Goal: Task Accomplishment & Management: Complete application form

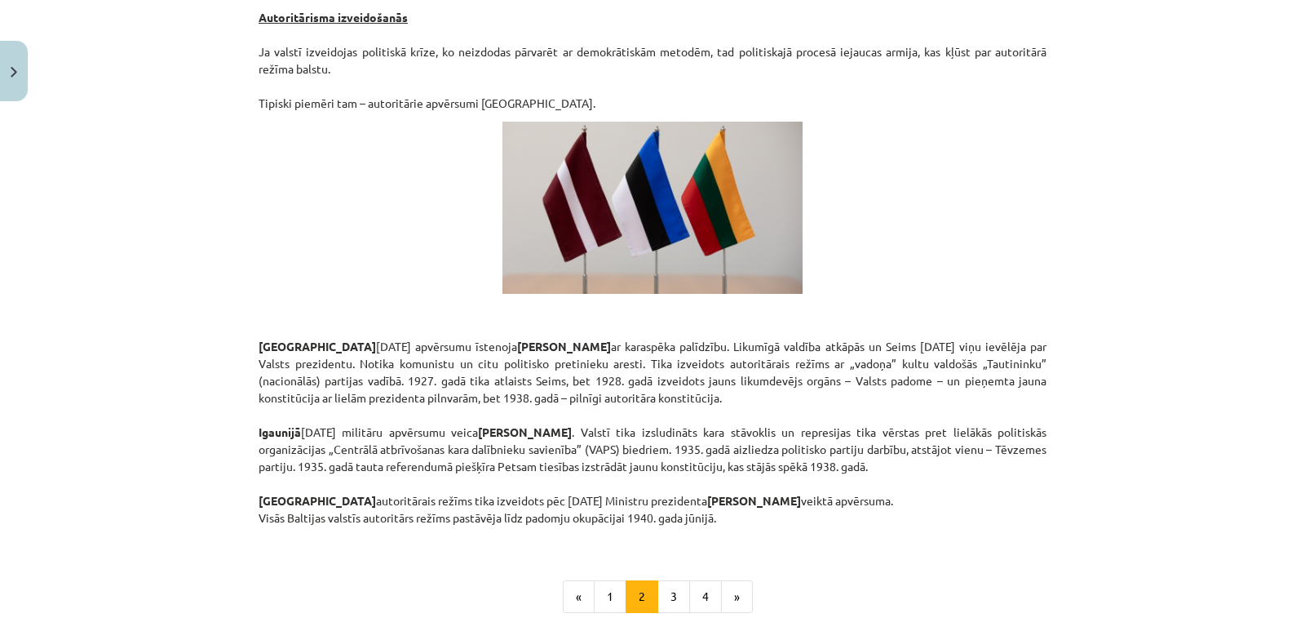
scroll to position [2791, 0]
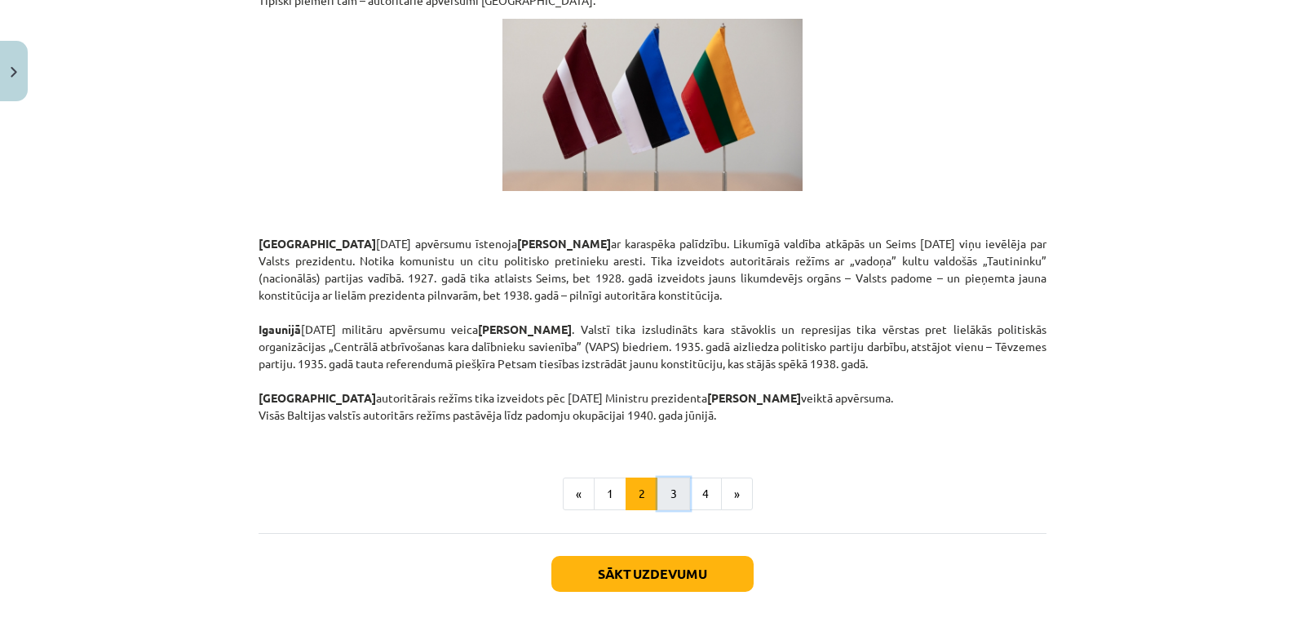
click at [680, 477] on button "3" at bounding box center [673, 493] width 33 height 33
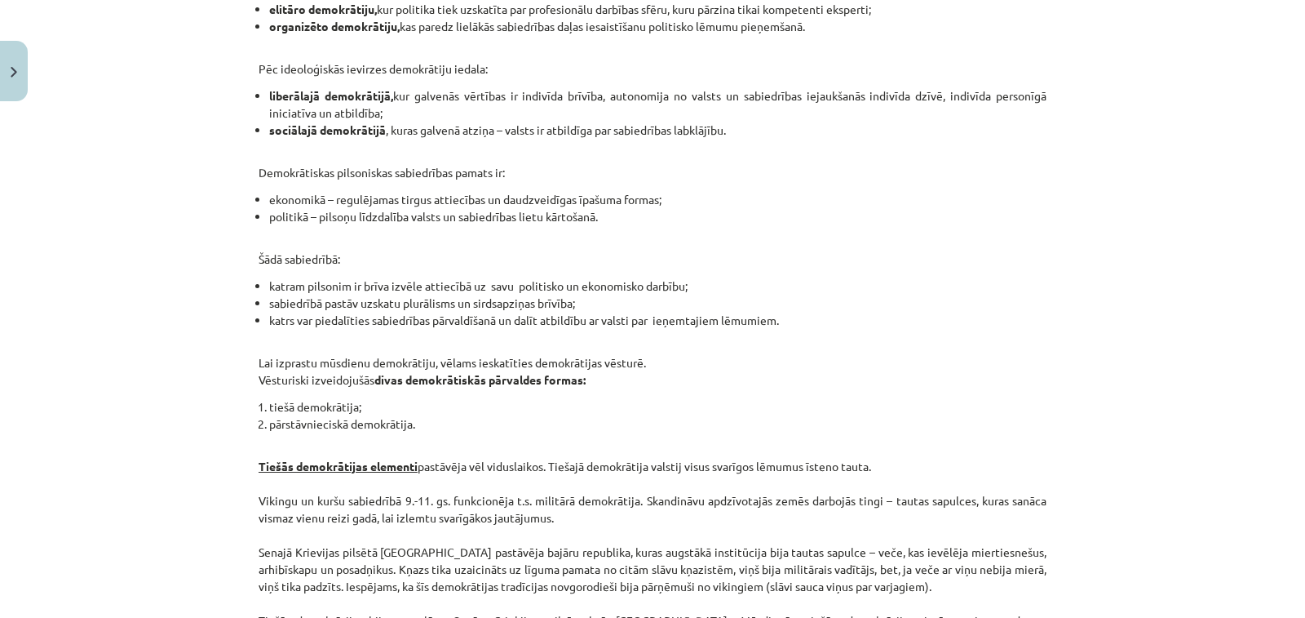
scroll to position [1552, 0]
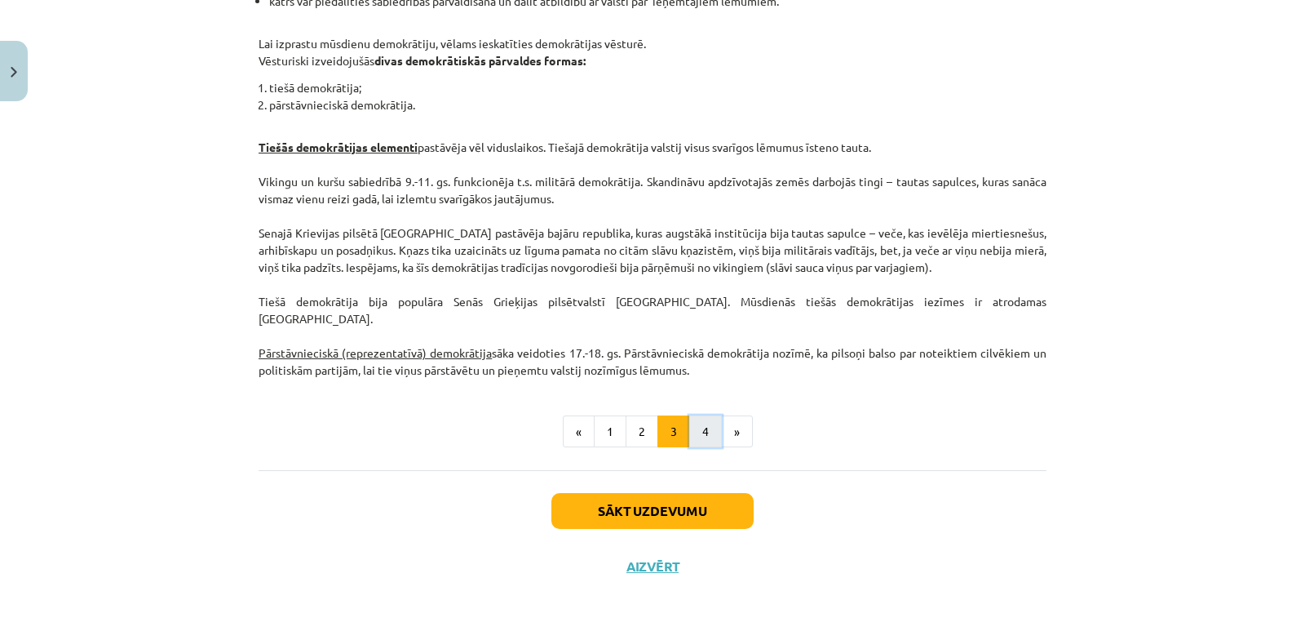
click at [693, 415] on button "4" at bounding box center [705, 431] width 33 height 33
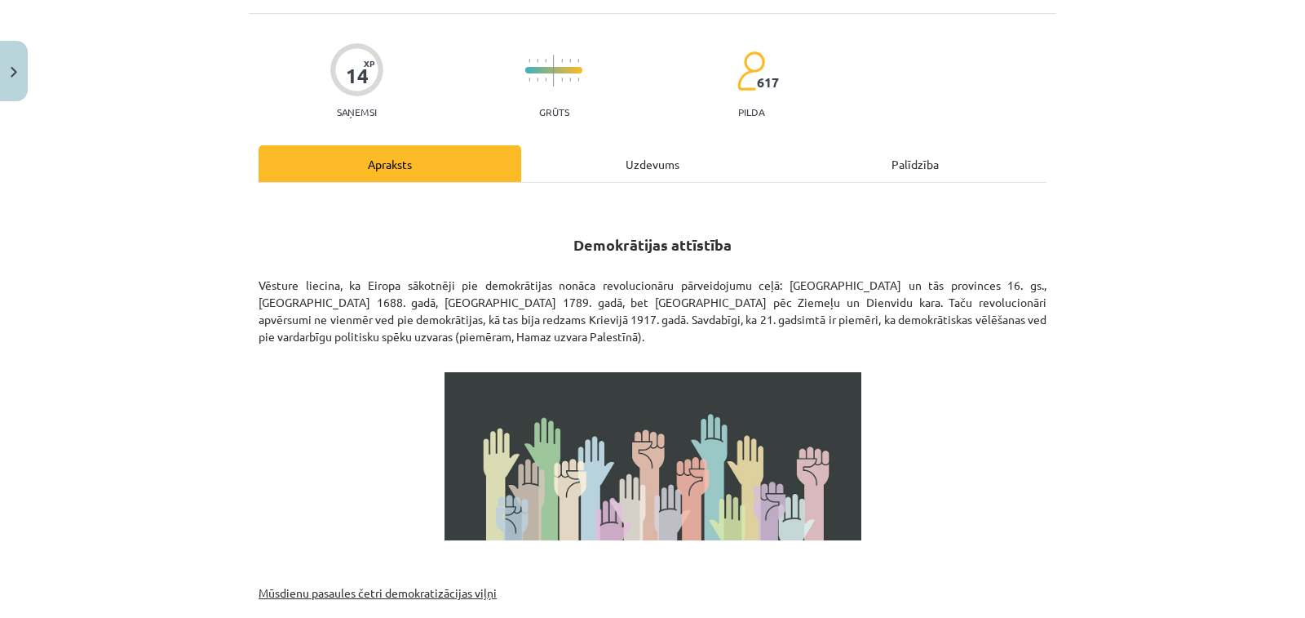
scroll to position [408, 0]
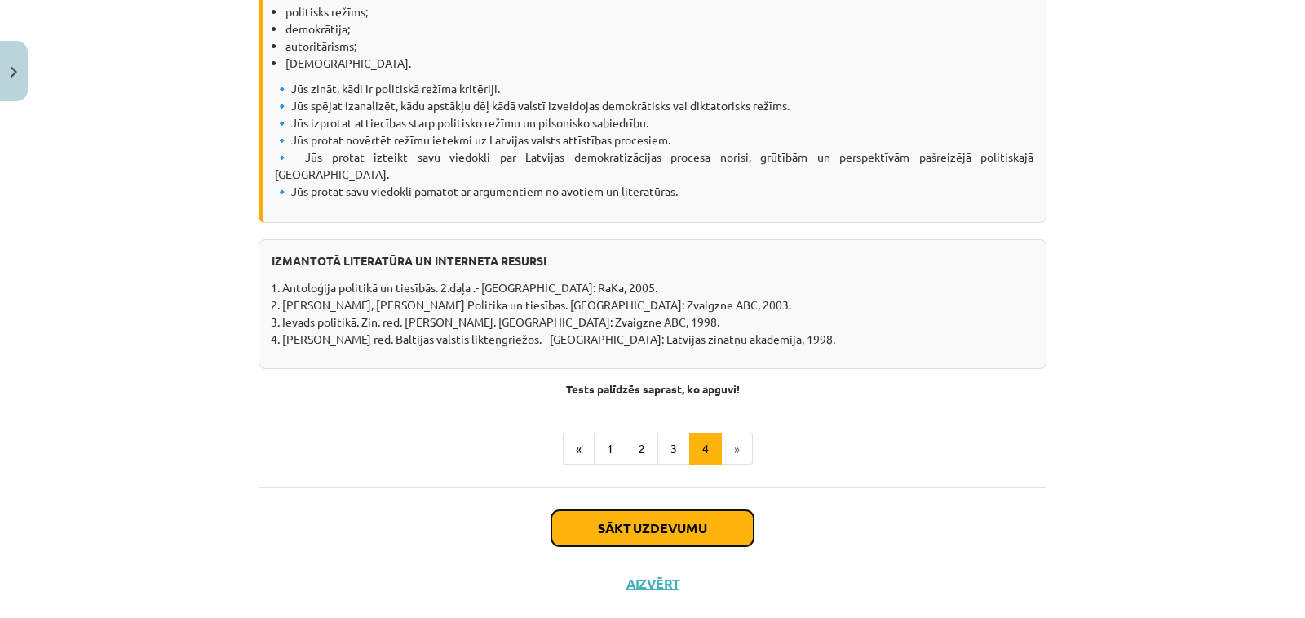
click at [670, 510] on button "Sākt uzdevumu" at bounding box center [652, 528] width 202 height 36
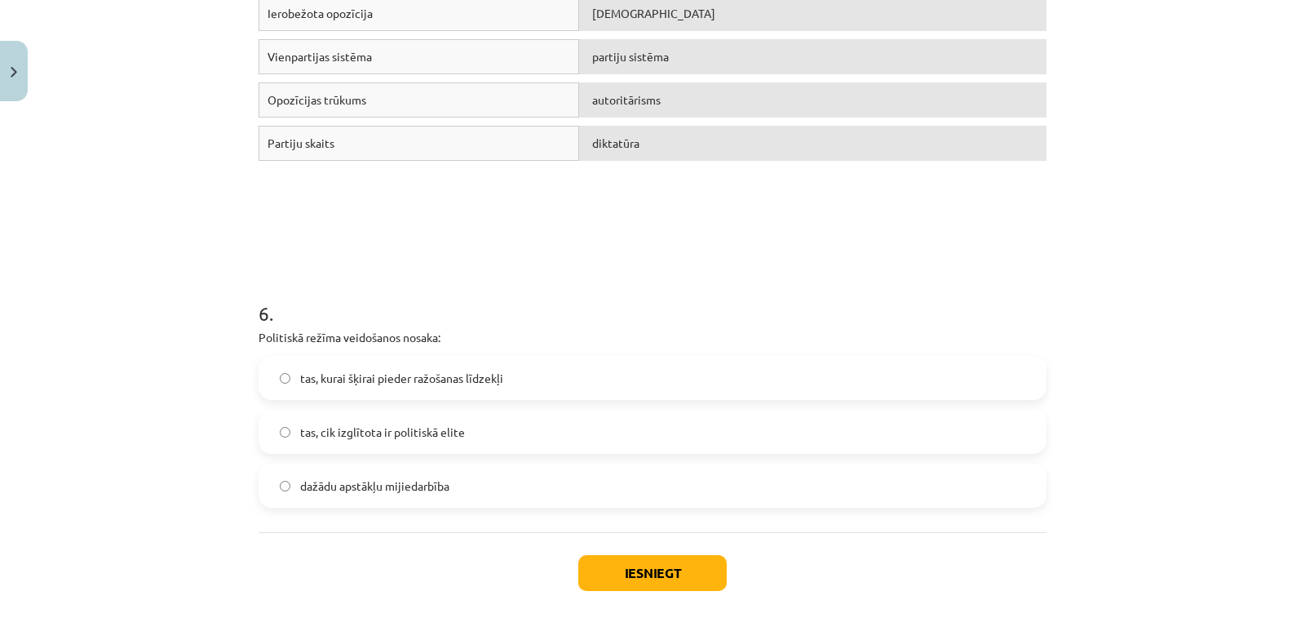
scroll to position [1567, 0]
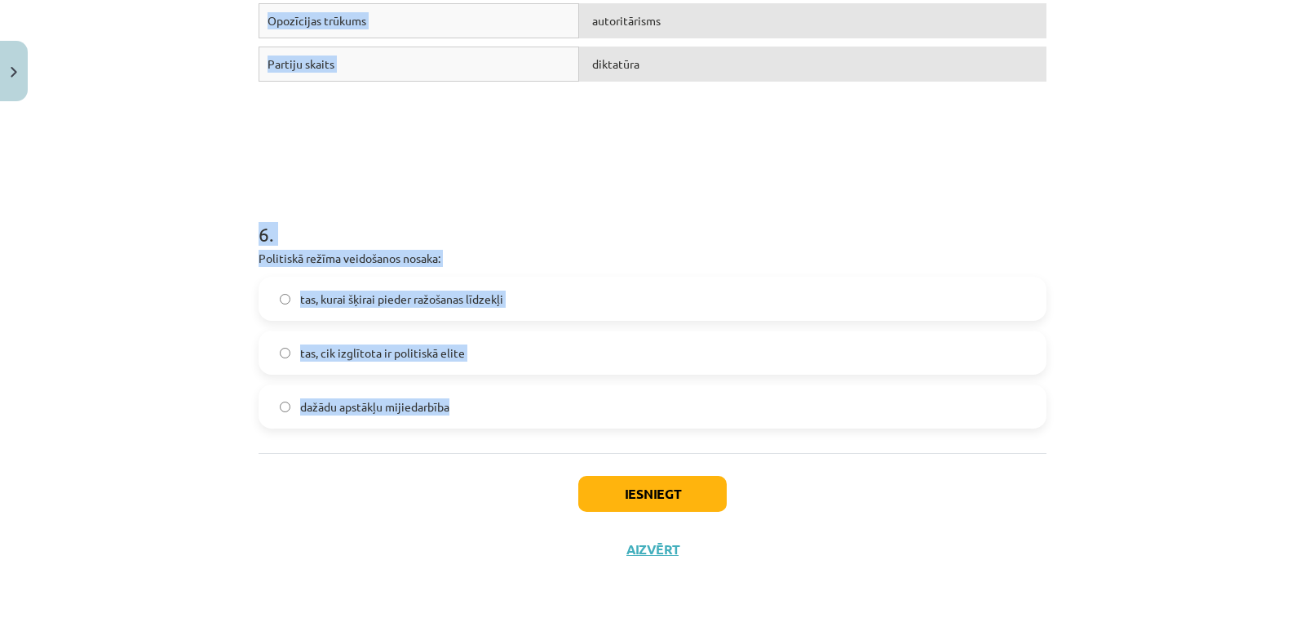
drag, startPoint x: 231, startPoint y: 302, endPoint x: 631, endPoint y: 391, distance: 409.5
click at [631, 391] on div "Mācību tēma: Sociālās zinātnes i - 11. klases 1. ieskaites mācību materiāls #3 …" at bounding box center [652, 309] width 1305 height 618
click at [587, 206] on h1 "6 ." at bounding box center [653, 219] width 788 height 51
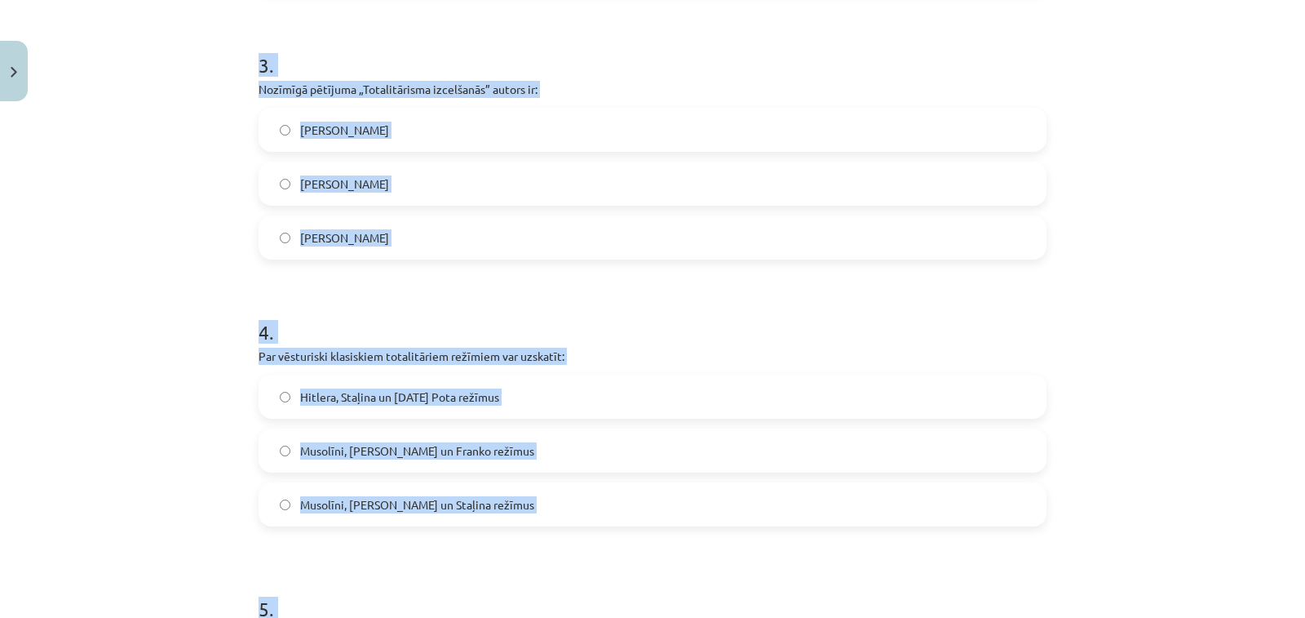
click at [774, 349] on p "Par vēsturiski klasiskiem totalitāriem režīmiem var uzskatīt:" at bounding box center [653, 356] width 788 height 17
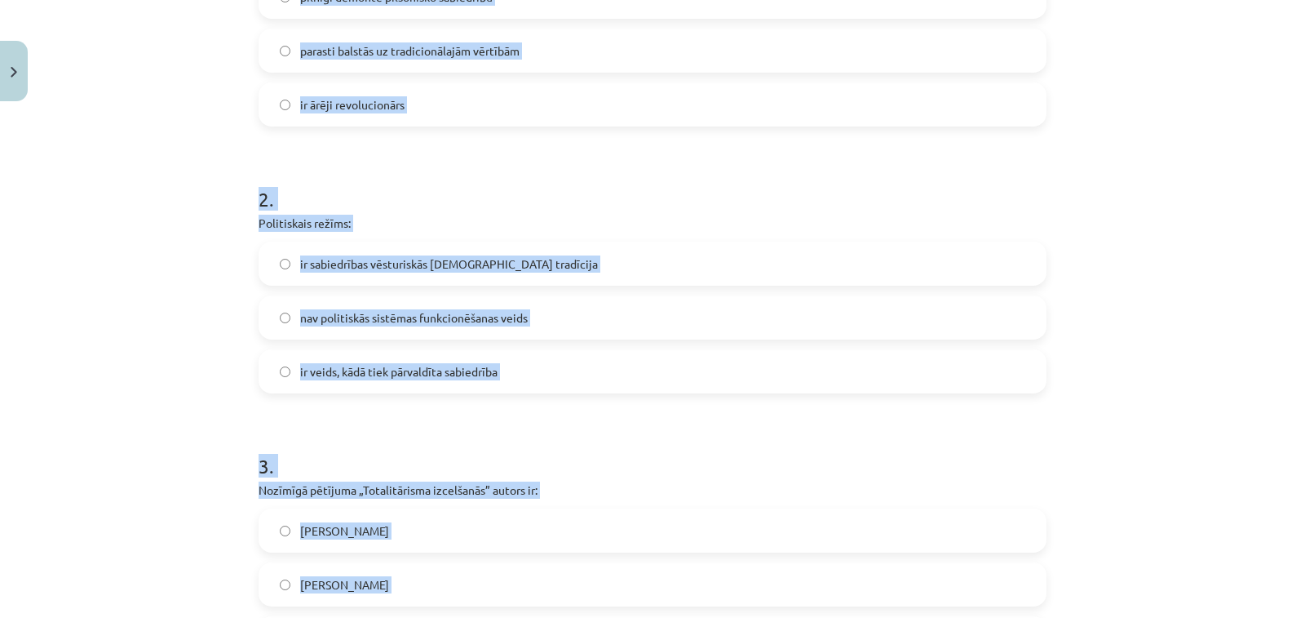
scroll to position [425, 0]
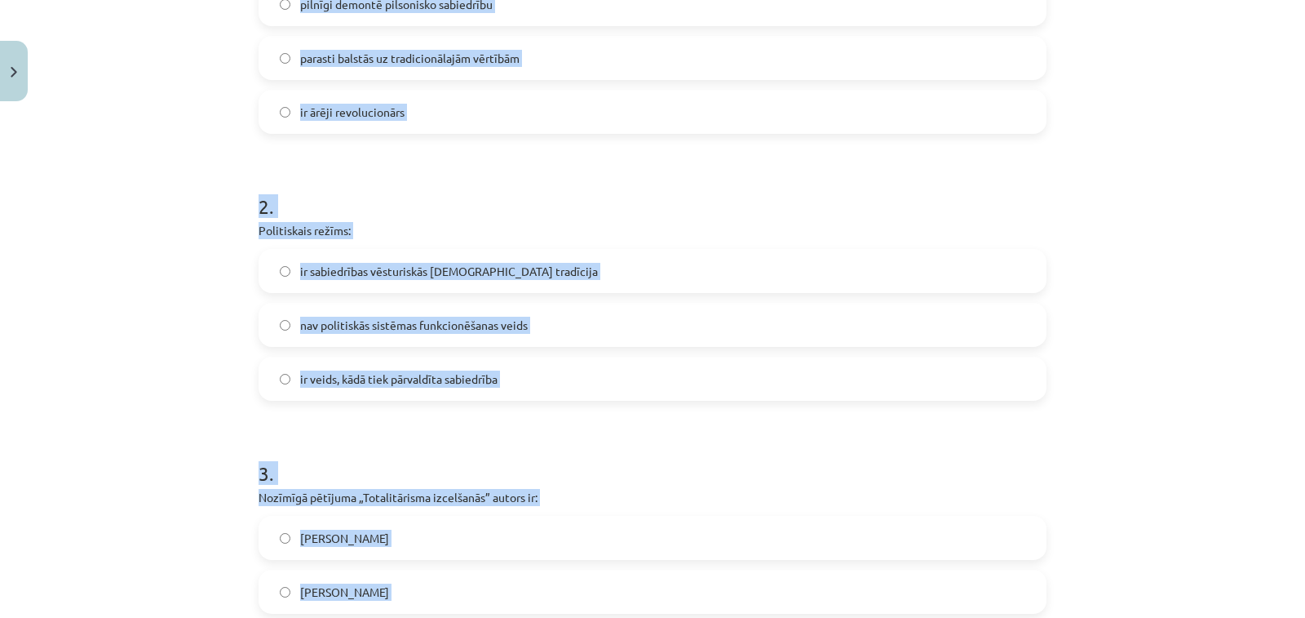
click at [766, 190] on h1 "2 ." at bounding box center [653, 191] width 788 height 51
drag, startPoint x: 408, startPoint y: 165, endPoint x: 398, endPoint y: 162, distance: 10.1
click at [281, 237] on p "Politiskais režīms:" at bounding box center [653, 230] width 788 height 17
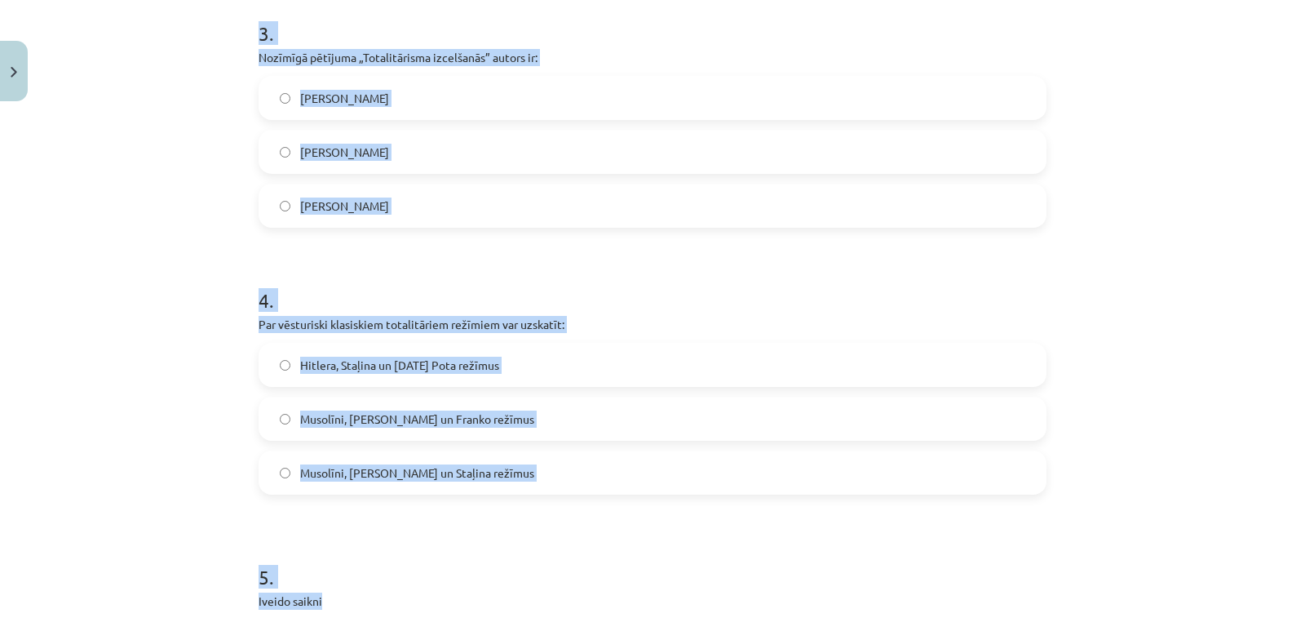
scroll to position [888, 0]
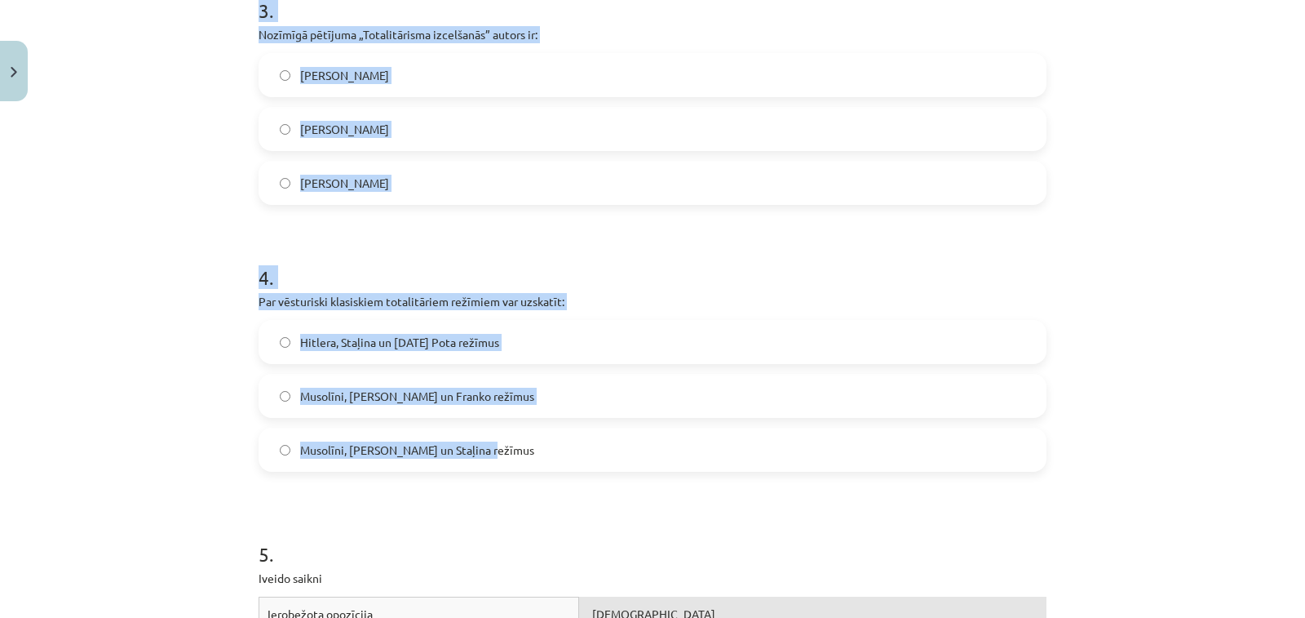
drag, startPoint x: 235, startPoint y: 352, endPoint x: 596, endPoint y: 458, distance: 376.6
click at [596, 458] on div "Mācību tēma: Sociālās zinātnes i - 11. klases 1. ieskaites mācību materiāls #3 …" at bounding box center [652, 309] width 1305 height 618
copy form "1 . Autoritārais režīms: pilnīgi demontē pilsonisko sabiedrību parasti balstās …"
click at [602, 259] on h1 "4 ." at bounding box center [653, 262] width 788 height 51
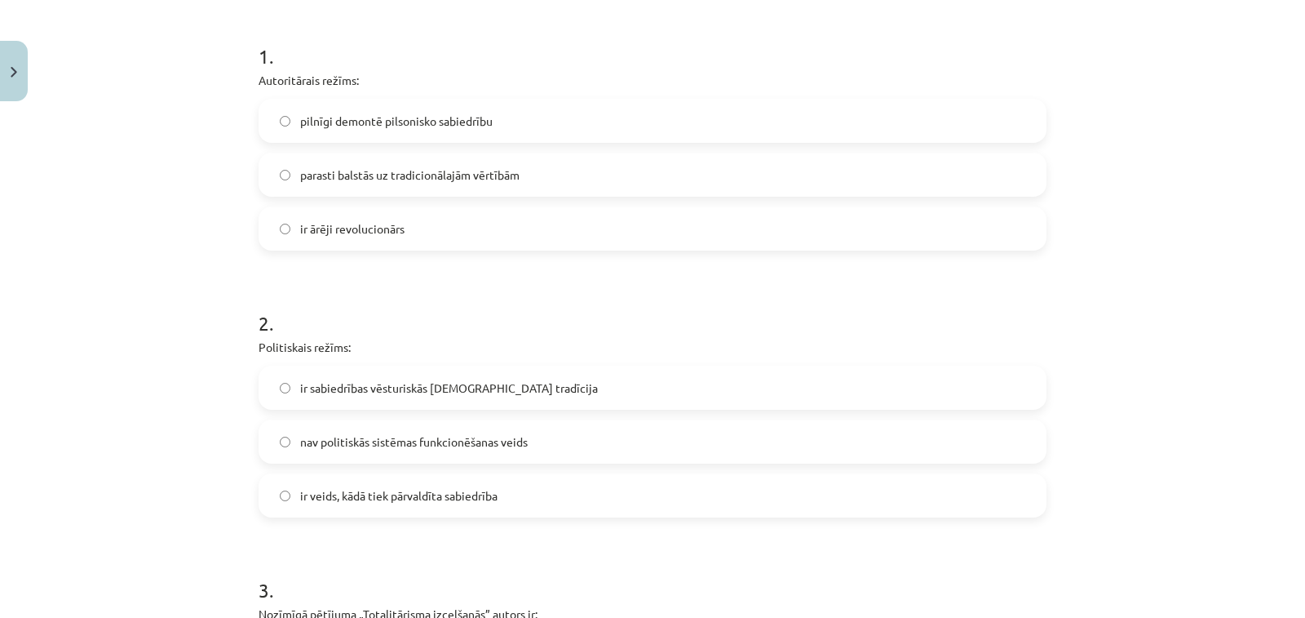
scroll to position [153, 0]
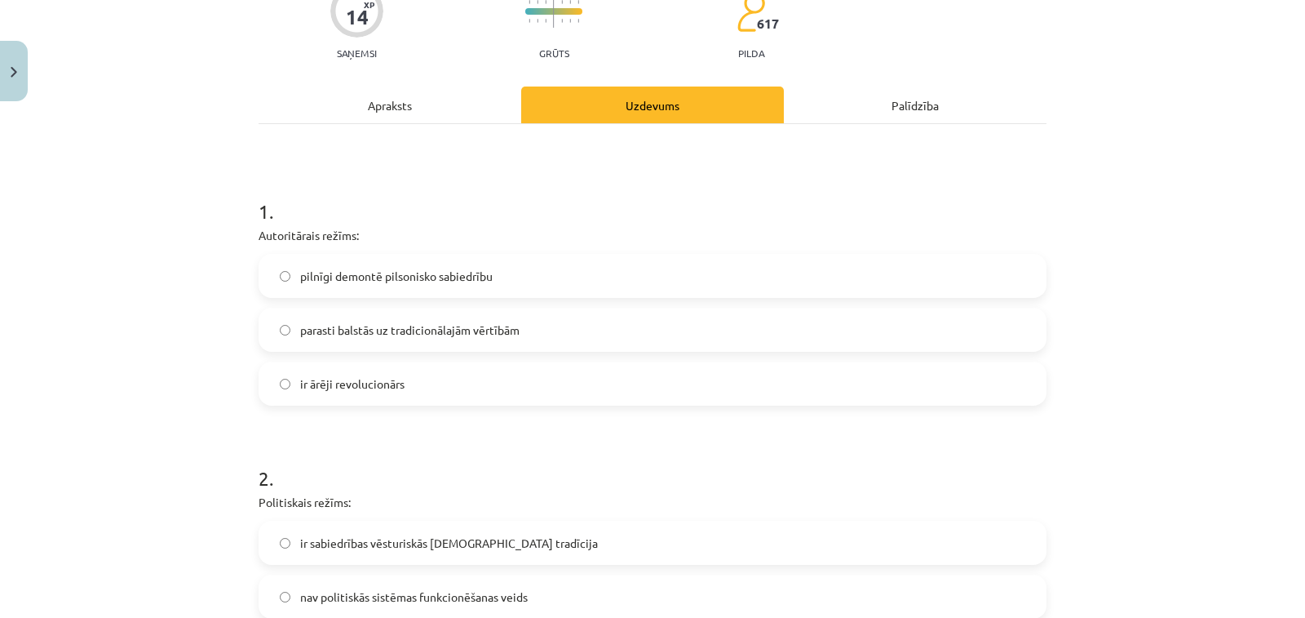
click at [512, 333] on span "parasti balstās uz tradicionālajām vērtībām" at bounding box center [409, 329] width 219 height 17
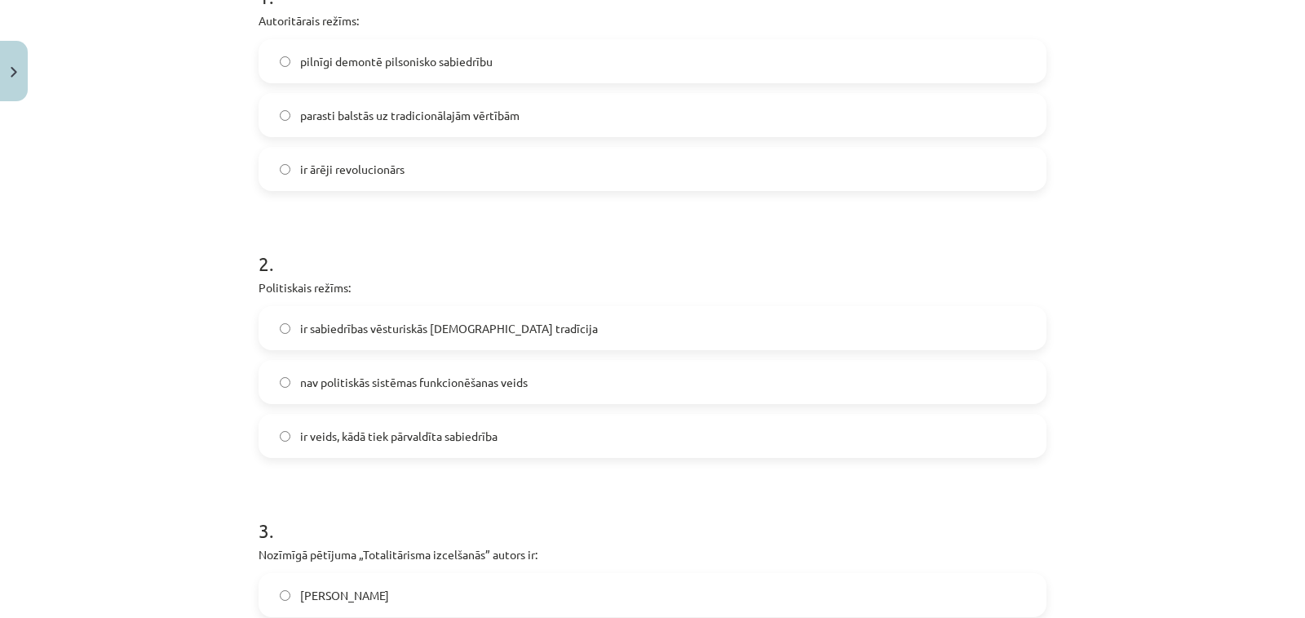
scroll to position [480, 0]
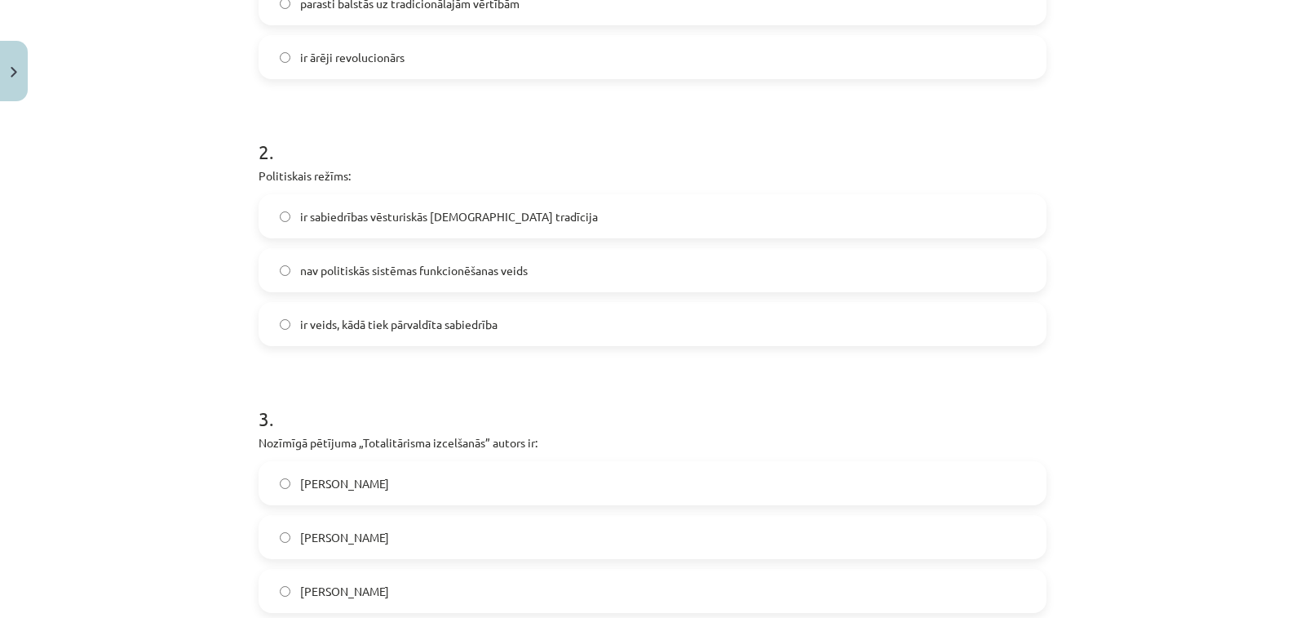
click at [410, 322] on span "ir veids, kādā tiek pārvaldīta sabiedrība" at bounding box center [398, 324] width 197 height 17
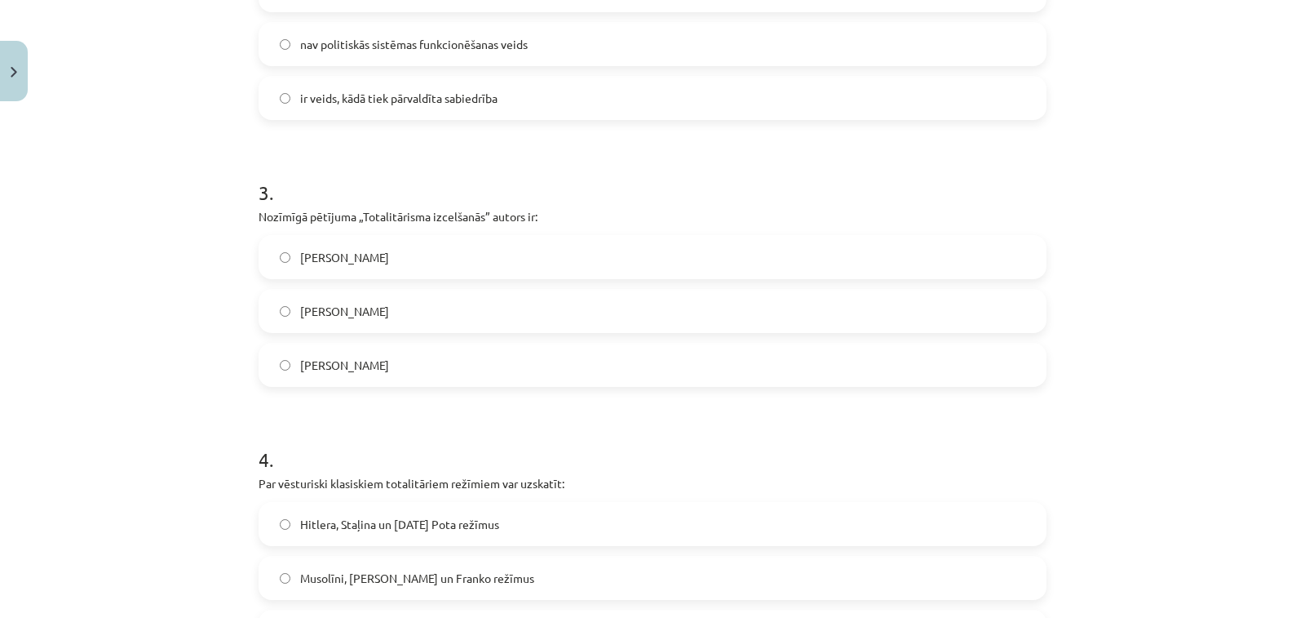
scroll to position [724, 0]
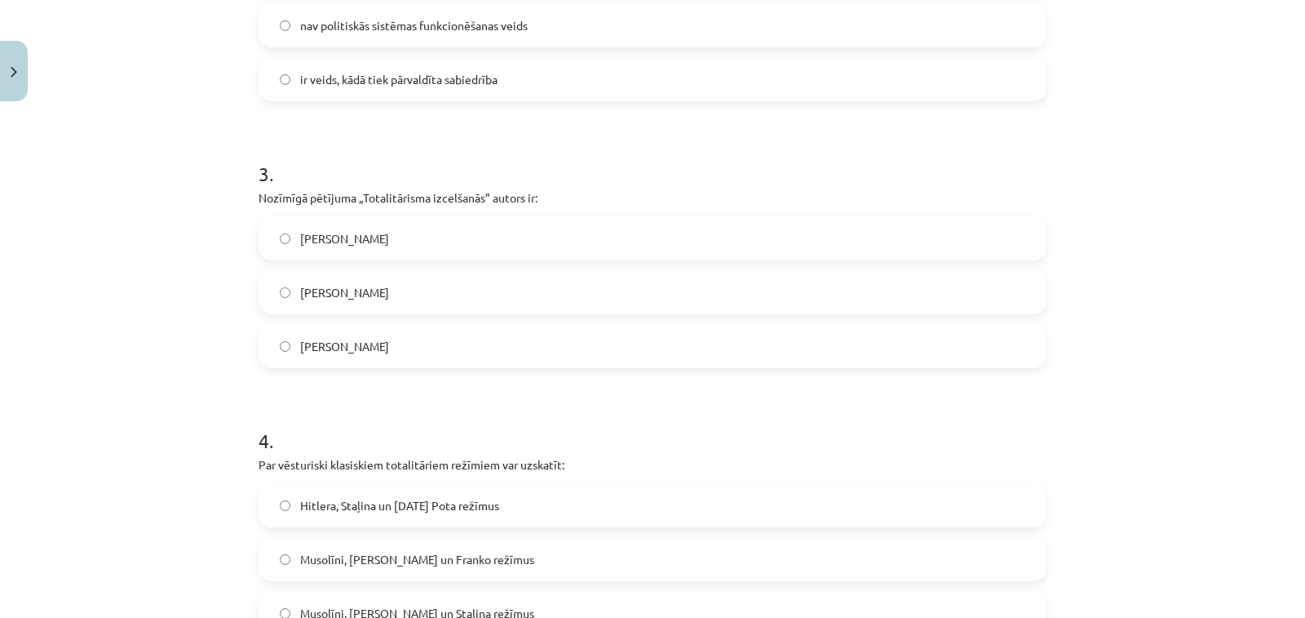
click at [427, 289] on label "[PERSON_NAME]" at bounding box center [652, 292] width 785 height 41
click at [432, 250] on label "[PERSON_NAME]" at bounding box center [652, 238] width 785 height 41
click at [380, 297] on label "[PERSON_NAME]" at bounding box center [652, 292] width 785 height 41
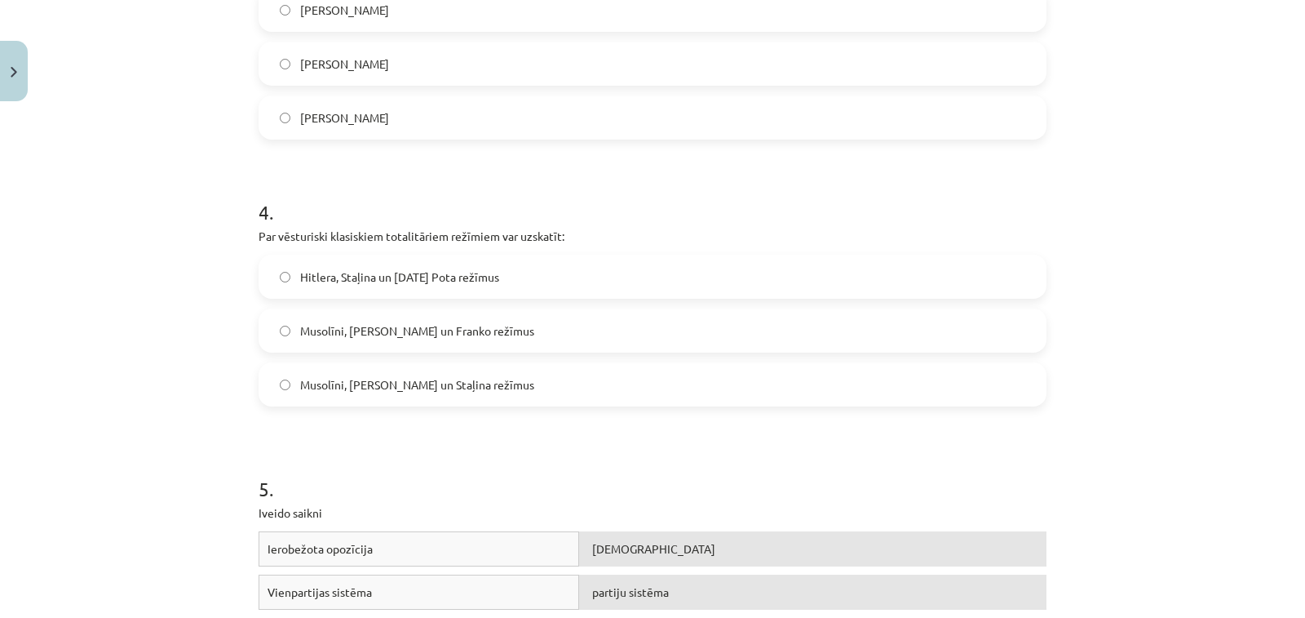
scroll to position [1051, 0]
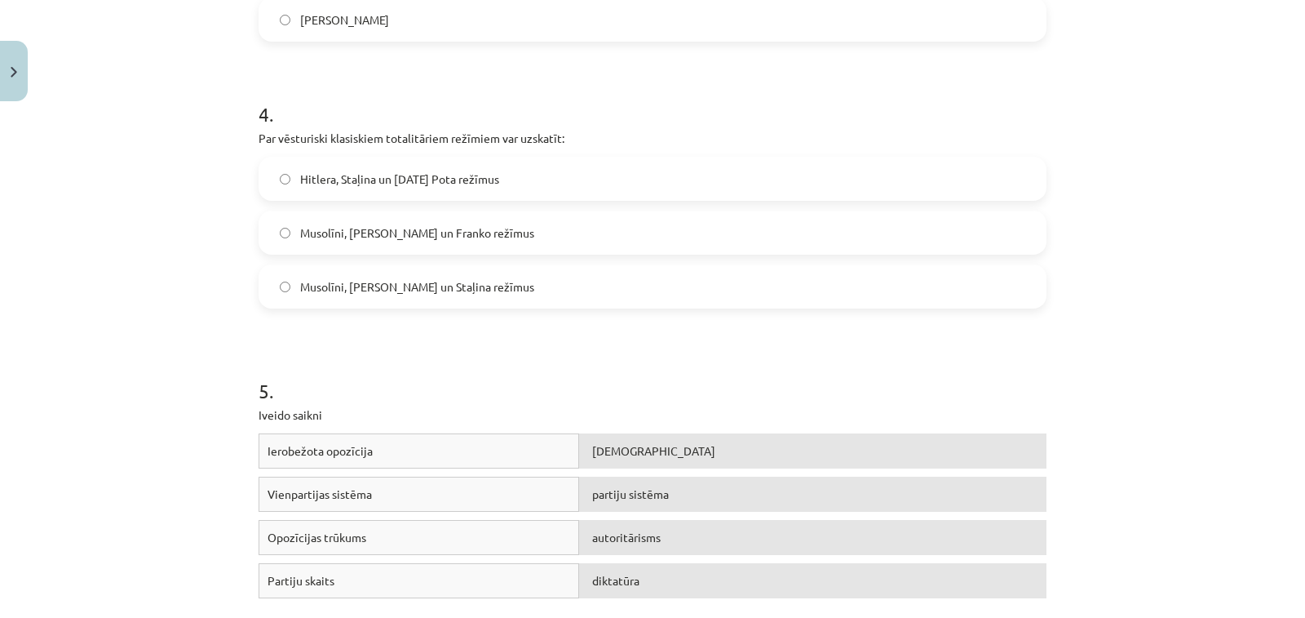
click at [396, 302] on label "Musolīni, [PERSON_NAME] un Staļina režīmus" at bounding box center [652, 286] width 785 height 41
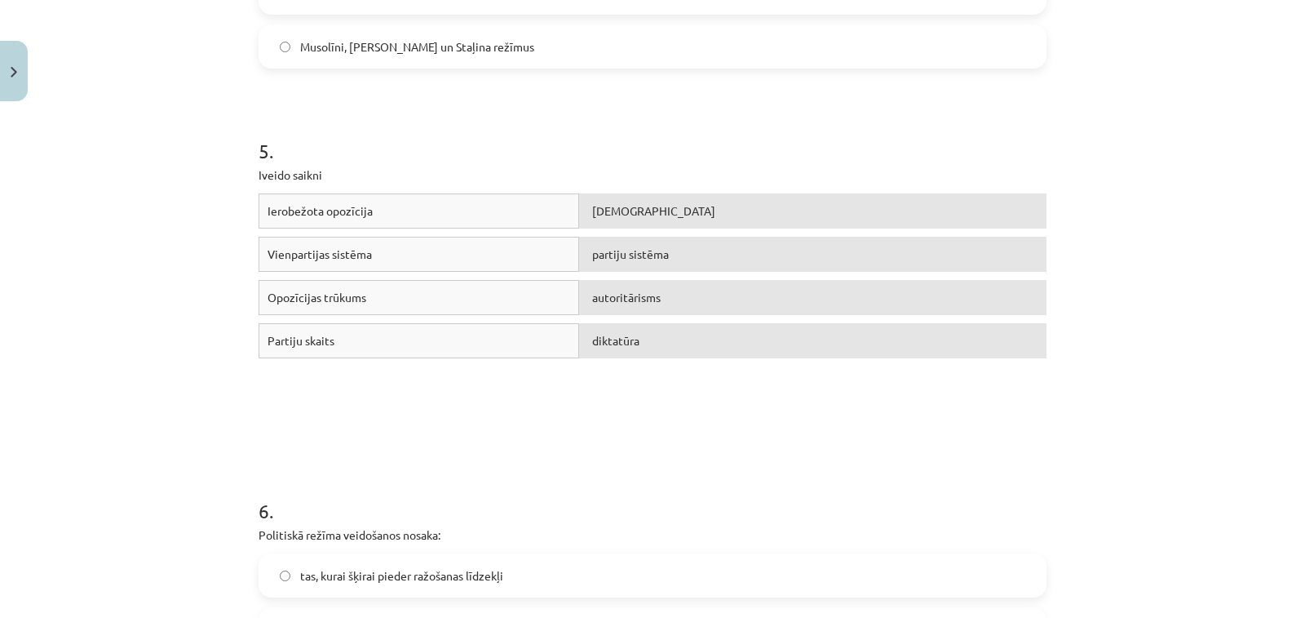
scroll to position [1295, 0]
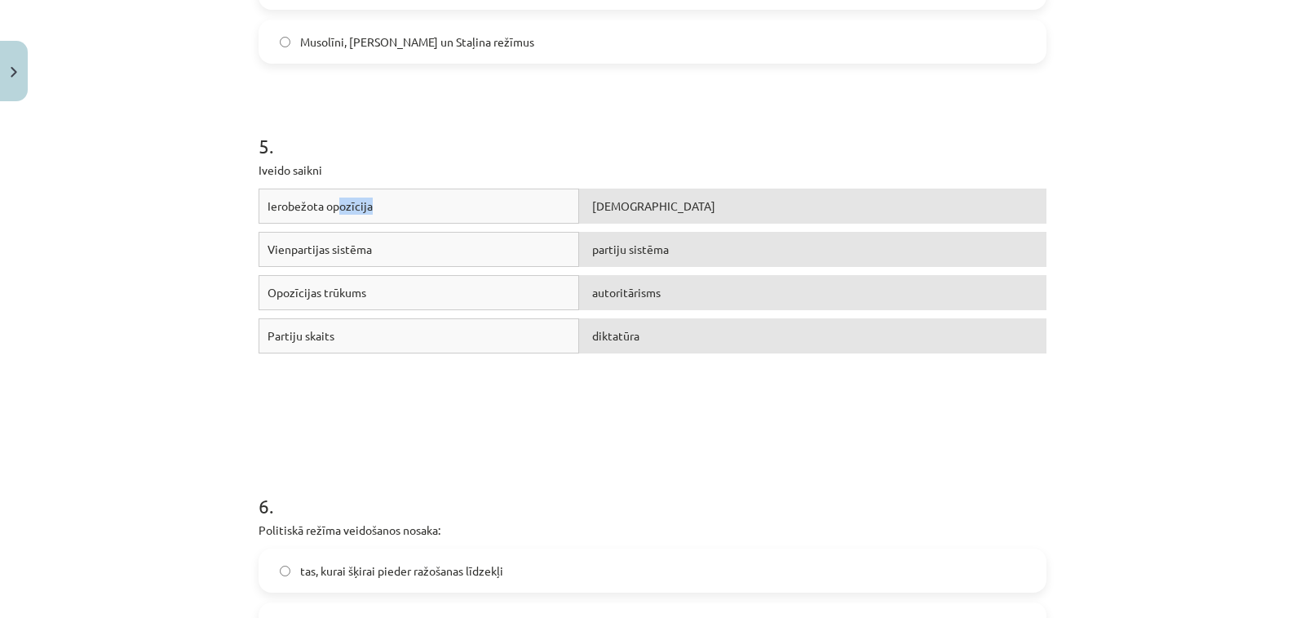
drag, startPoint x: 343, startPoint y: 203, endPoint x: 371, endPoint y: 199, distance: 28.8
click at [371, 199] on div "Ierobežota opozīcija" at bounding box center [419, 205] width 321 height 35
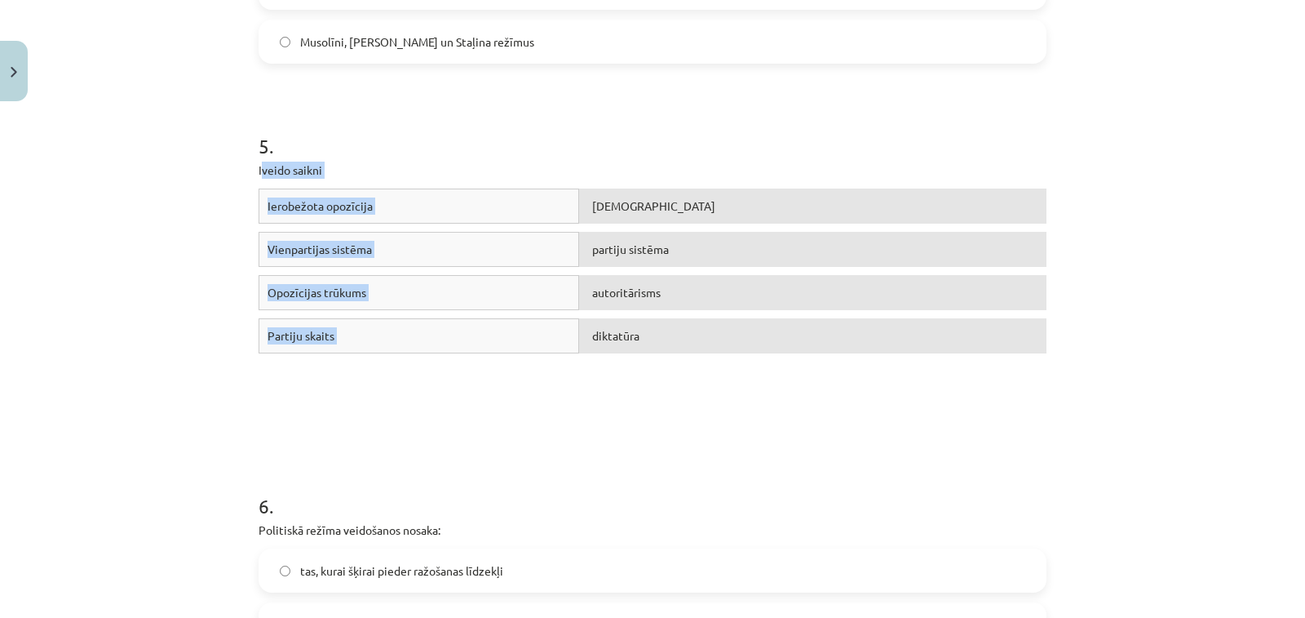
drag, startPoint x: 259, startPoint y: 158, endPoint x: 700, endPoint y: 401, distance: 502.7
click at [700, 401] on div "5 . Iveido saikni Ierobežota opozīcija totalitārisms Vienpartijas sistēma parti…" at bounding box center [653, 253] width 788 height 360
copy div "veido saikni Ierobežota opozīcija totalitārisms Vienpartijas sistēma partiju si…"
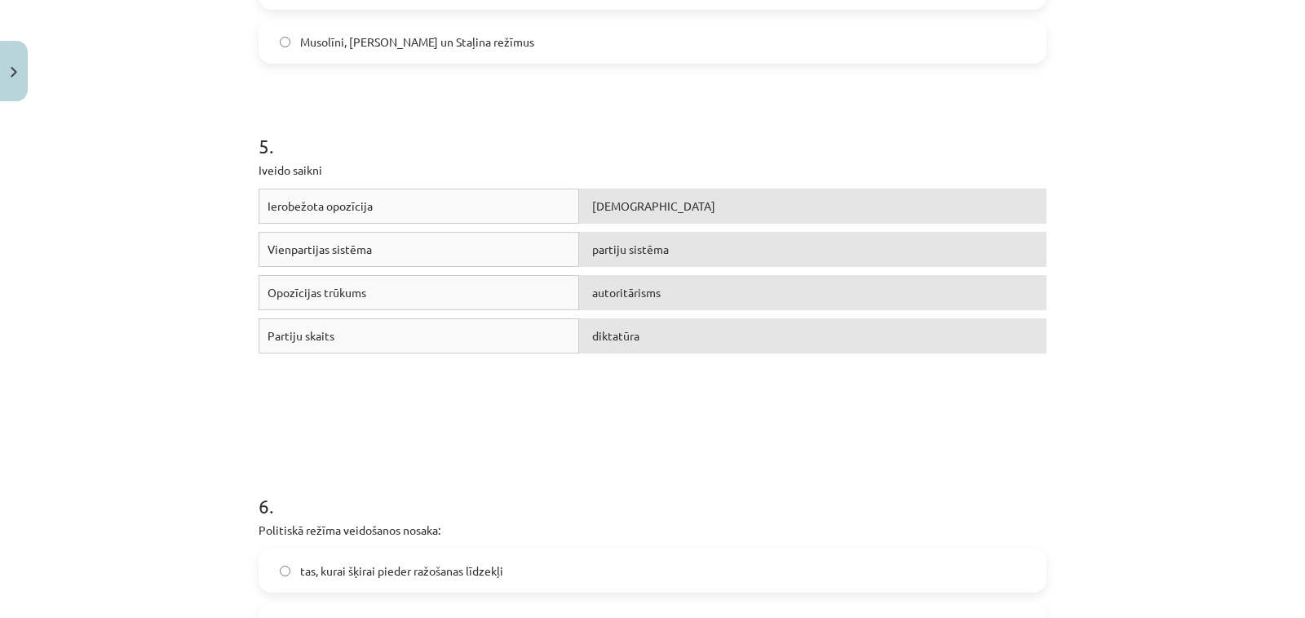
drag, startPoint x: 666, startPoint y: 490, endPoint x: 611, endPoint y: 352, distance: 149.4
click at [666, 484] on h1 "6 ." at bounding box center [653, 491] width 788 height 51
drag, startPoint x: 609, startPoint y: 205, endPoint x: 576, endPoint y: 242, distance: 49.7
click at [579, 254] on div "partiju sistēma" at bounding box center [812, 249] width 467 height 35
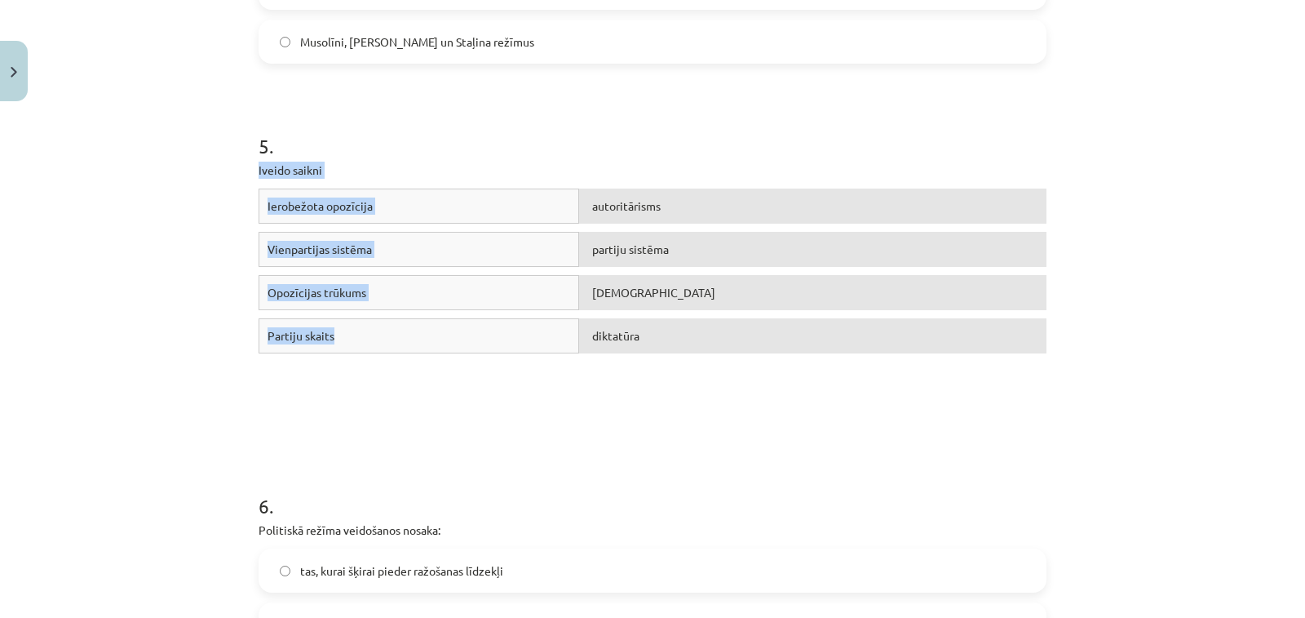
drag, startPoint x: 247, startPoint y: 162, endPoint x: 373, endPoint y: 339, distance: 216.4
copy div "Iveido saikni Ierobežota opozīcija autoritārisms Vienpartijas sistēma partiju s…"
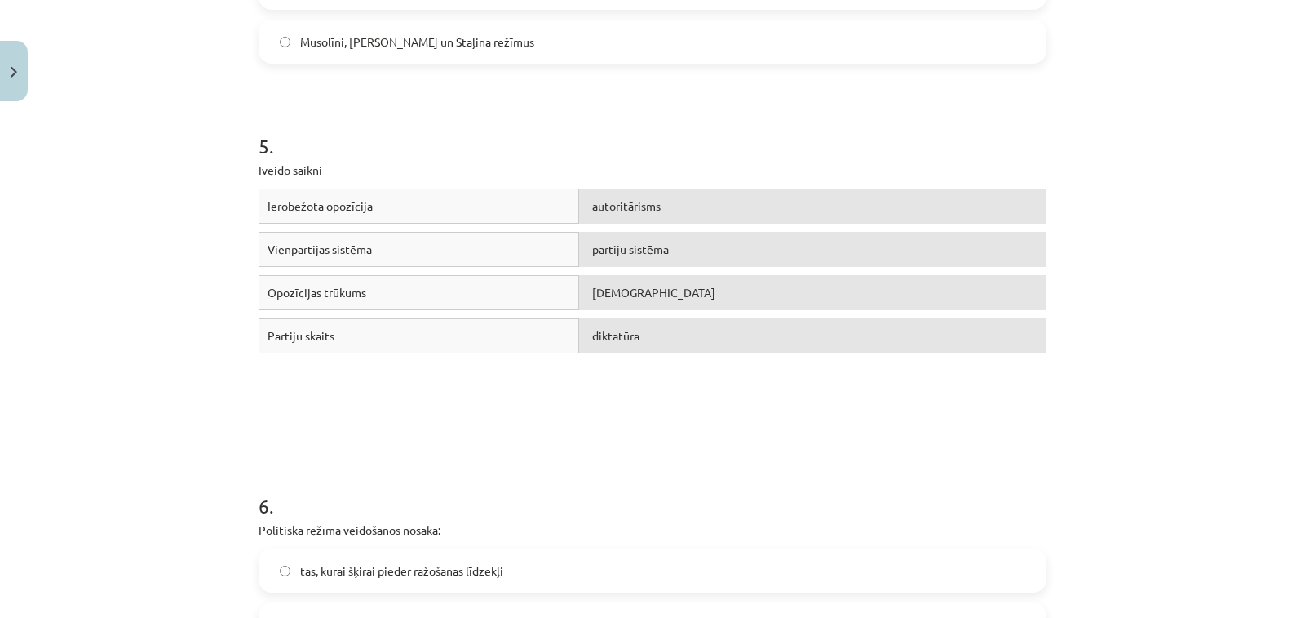
click at [693, 145] on h1 "5 ." at bounding box center [653, 131] width 788 height 51
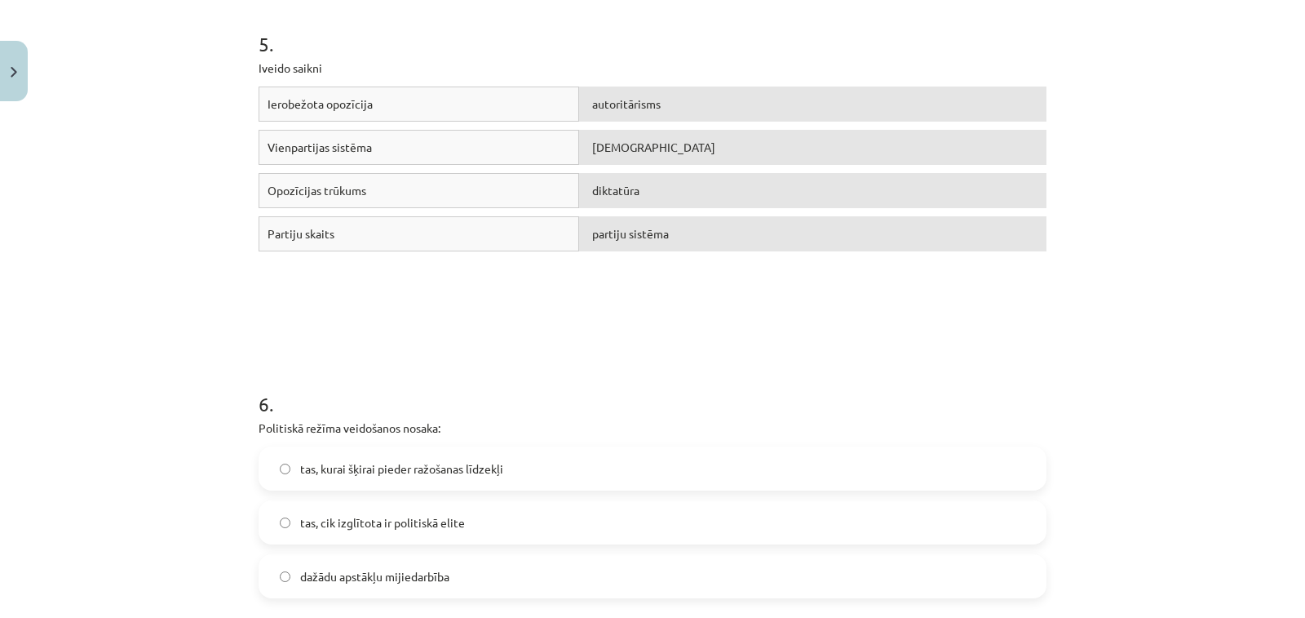
scroll to position [1567, 0]
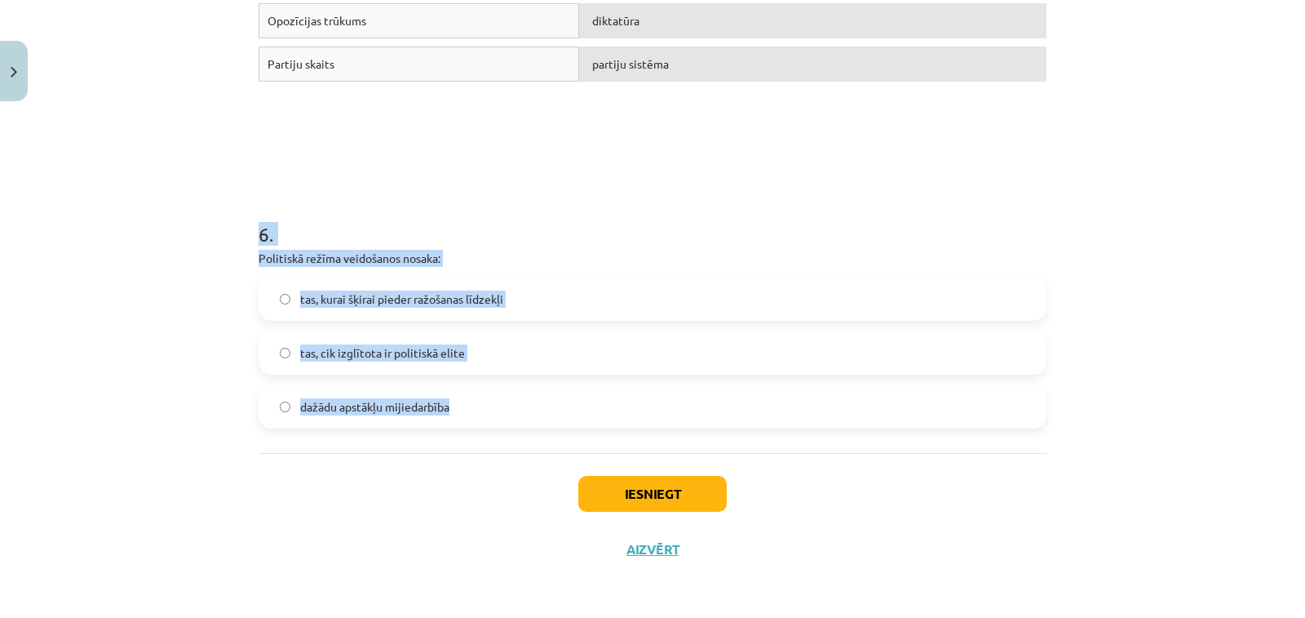
drag, startPoint x: 249, startPoint y: 232, endPoint x: 463, endPoint y: 427, distance: 289.3
copy div "6 . Politiskā režīma veidošanos nosaka: tas, kurai šķirai pieder ražošanas līdz…"
click at [485, 207] on h1 "6 ." at bounding box center [653, 219] width 788 height 51
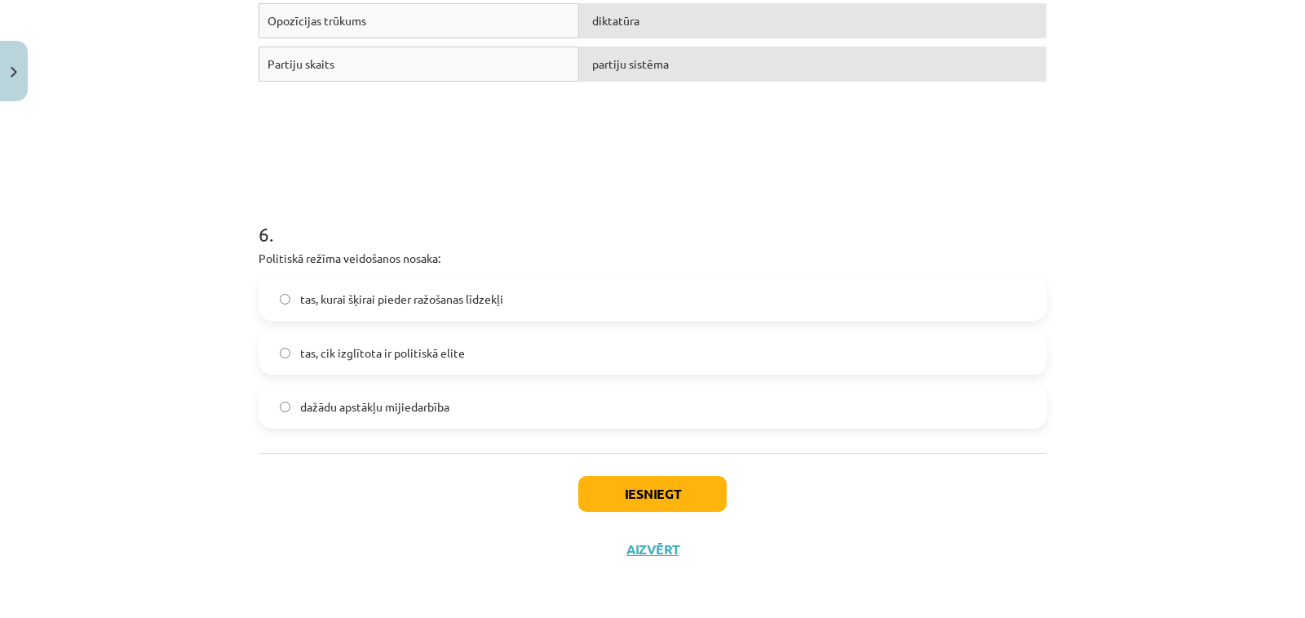
click at [480, 401] on label "dažādu apstākļu mijiedarbība" at bounding box center [652, 406] width 785 height 41
click at [640, 484] on button "Iesniegt" at bounding box center [652, 494] width 148 height 36
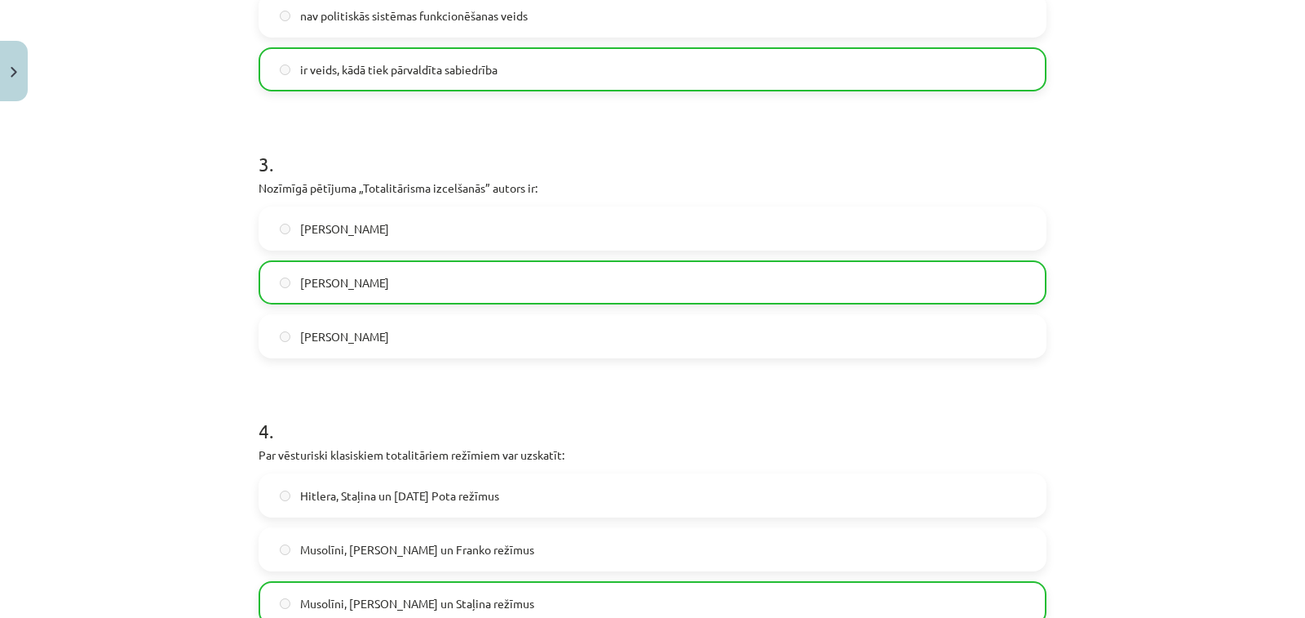
scroll to position [1305, 0]
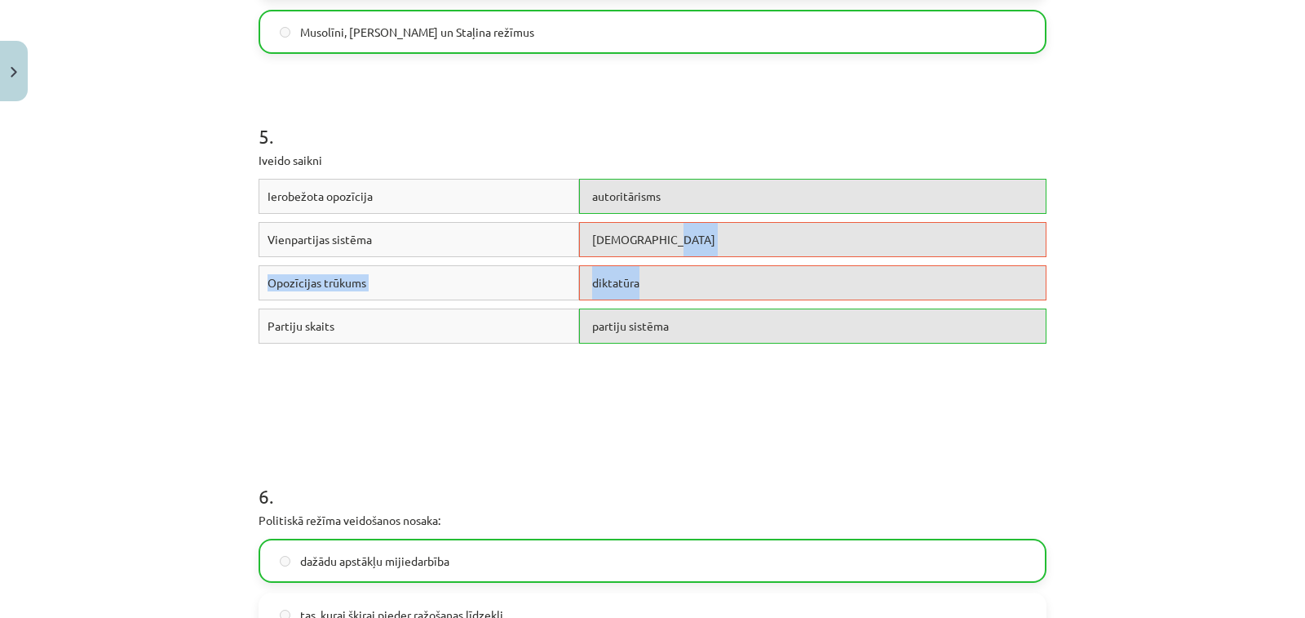
drag, startPoint x: 706, startPoint y: 233, endPoint x: 693, endPoint y: 280, distance: 48.1
click at [695, 277] on div "Ierobežota opozīcija autoritārisms Vienpartijas sistēma totalitārisms Opozīcija…" at bounding box center [653, 301] width 788 height 245
drag, startPoint x: 692, startPoint y: 281, endPoint x: 651, endPoint y: 155, distance: 132.9
click at [692, 282] on div "diktatūra" at bounding box center [812, 282] width 467 height 35
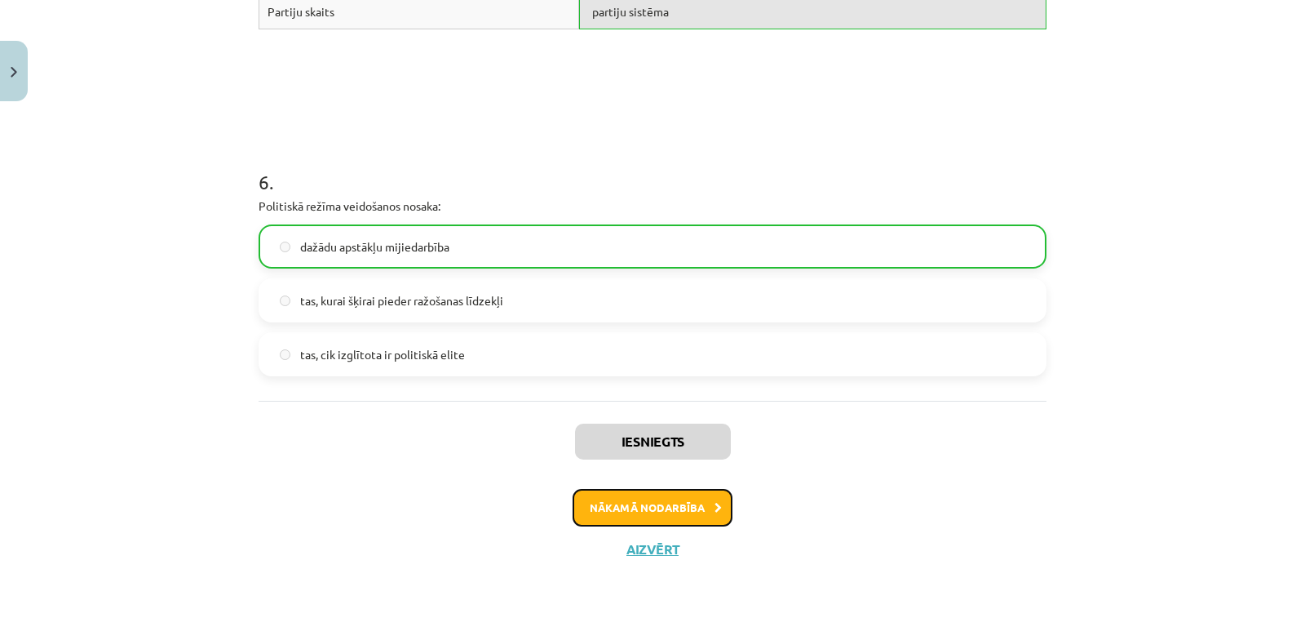
click at [645, 508] on button "Nākamā nodarbība" at bounding box center [653, 508] width 160 height 38
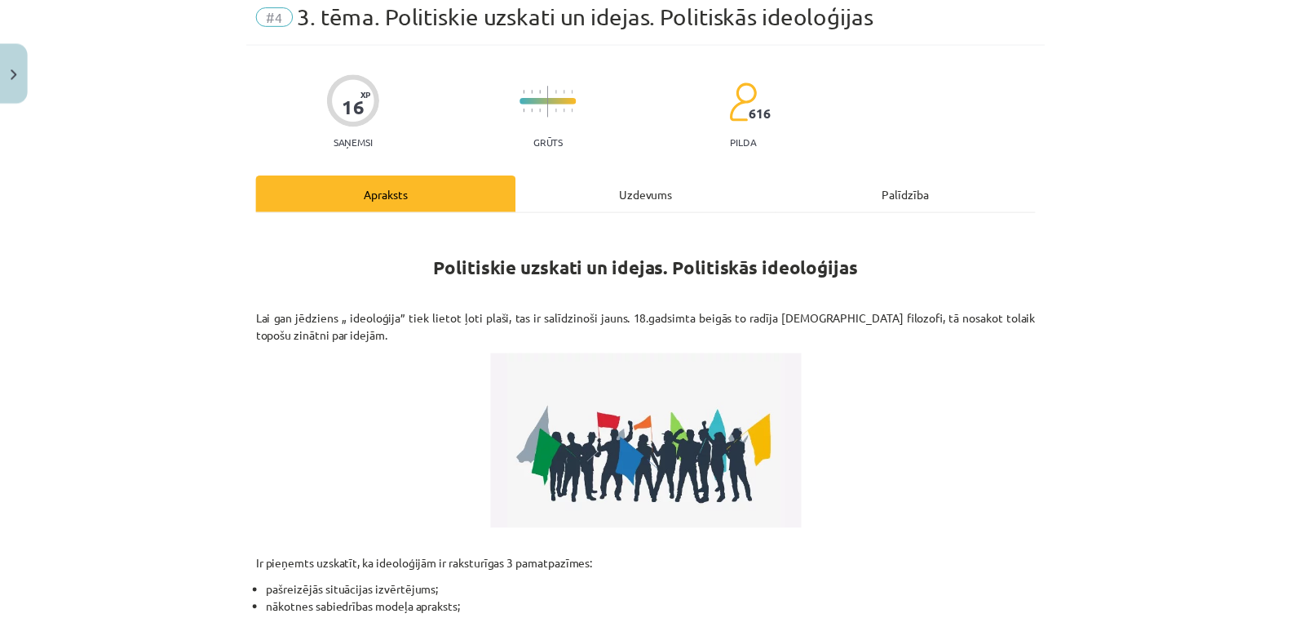
scroll to position [41, 0]
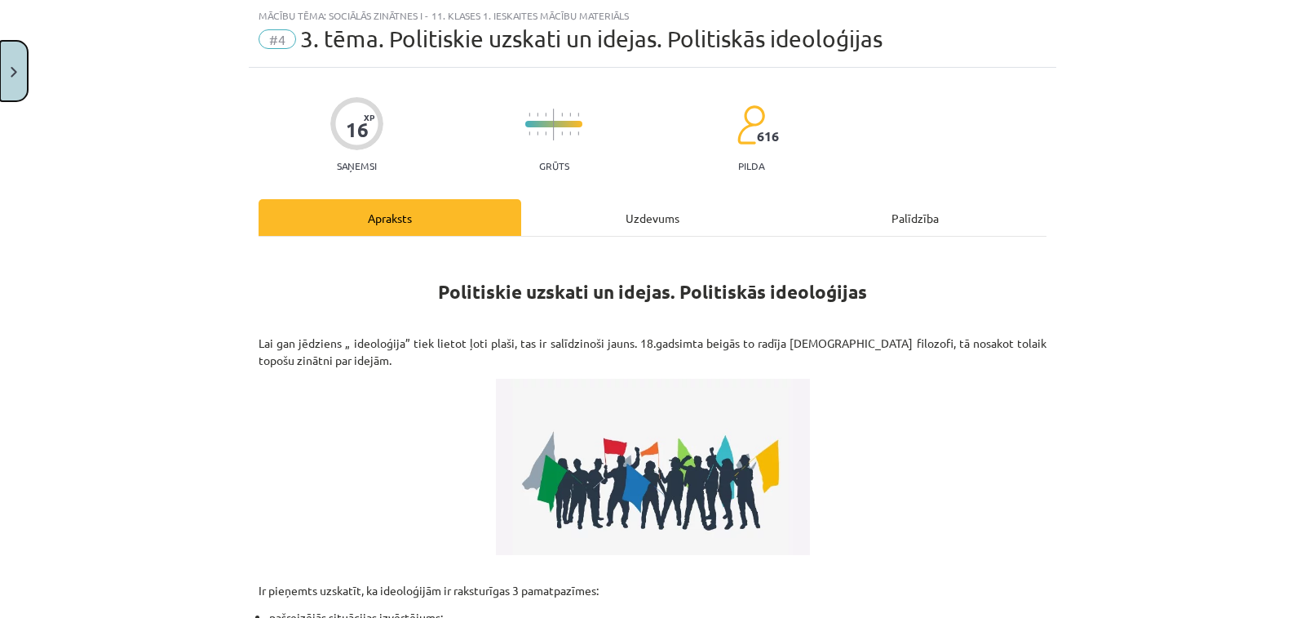
click at [0, 61] on button "Close" at bounding box center [14, 71] width 28 height 60
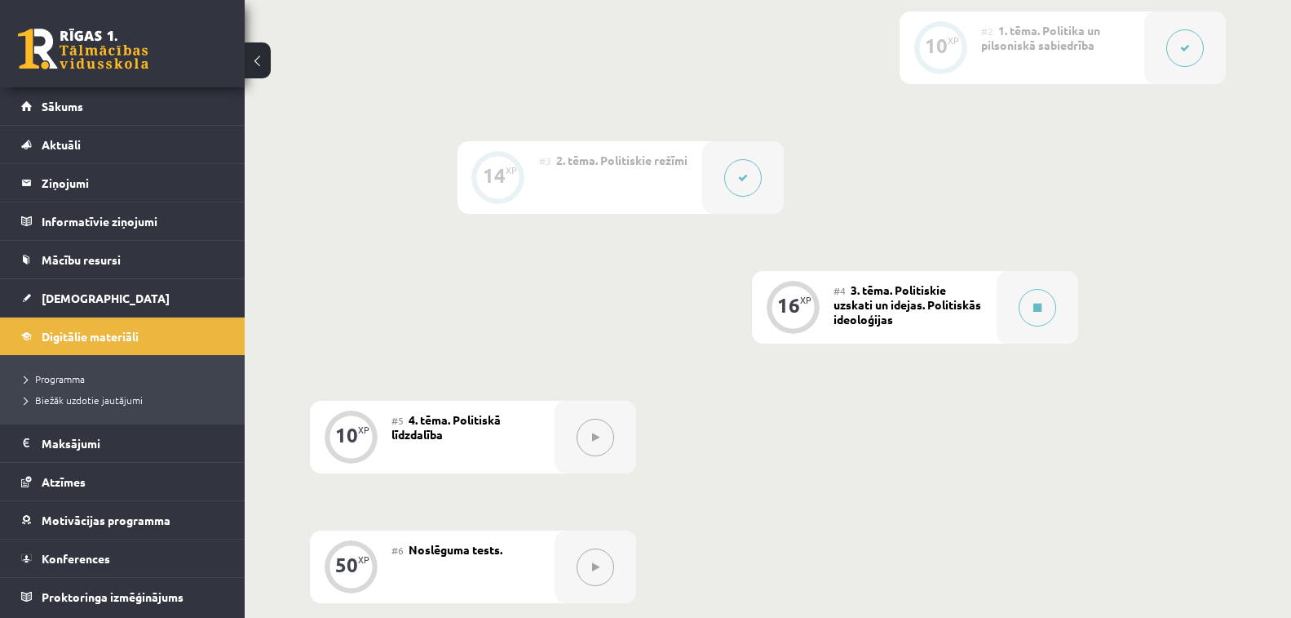
scroll to position [387, 0]
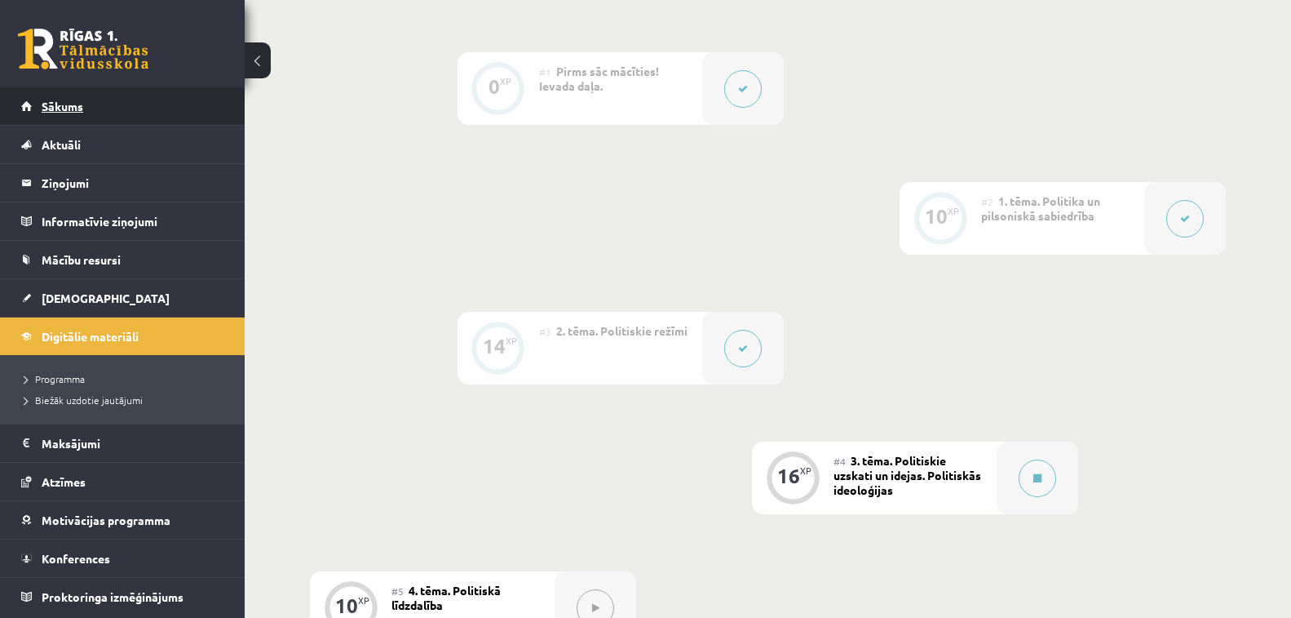
click at [109, 105] on link "Sākums" at bounding box center [122, 106] width 203 height 38
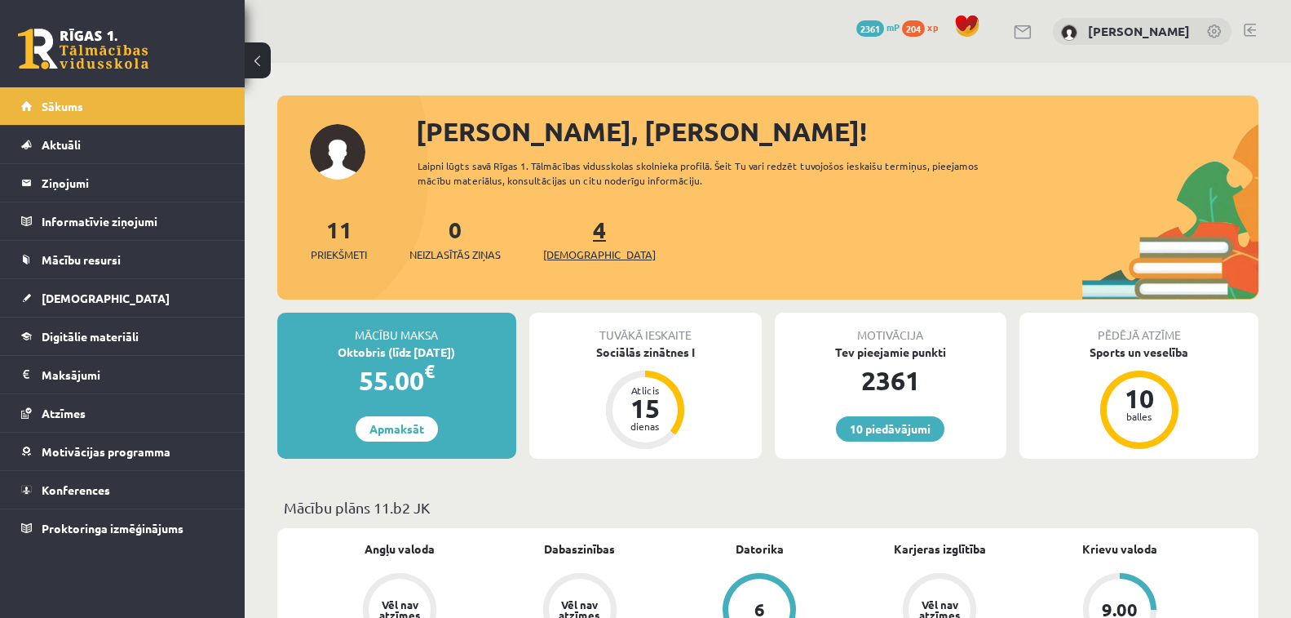
click at [565, 248] on span "[DEMOGRAPHIC_DATA]" at bounding box center [599, 254] width 113 height 16
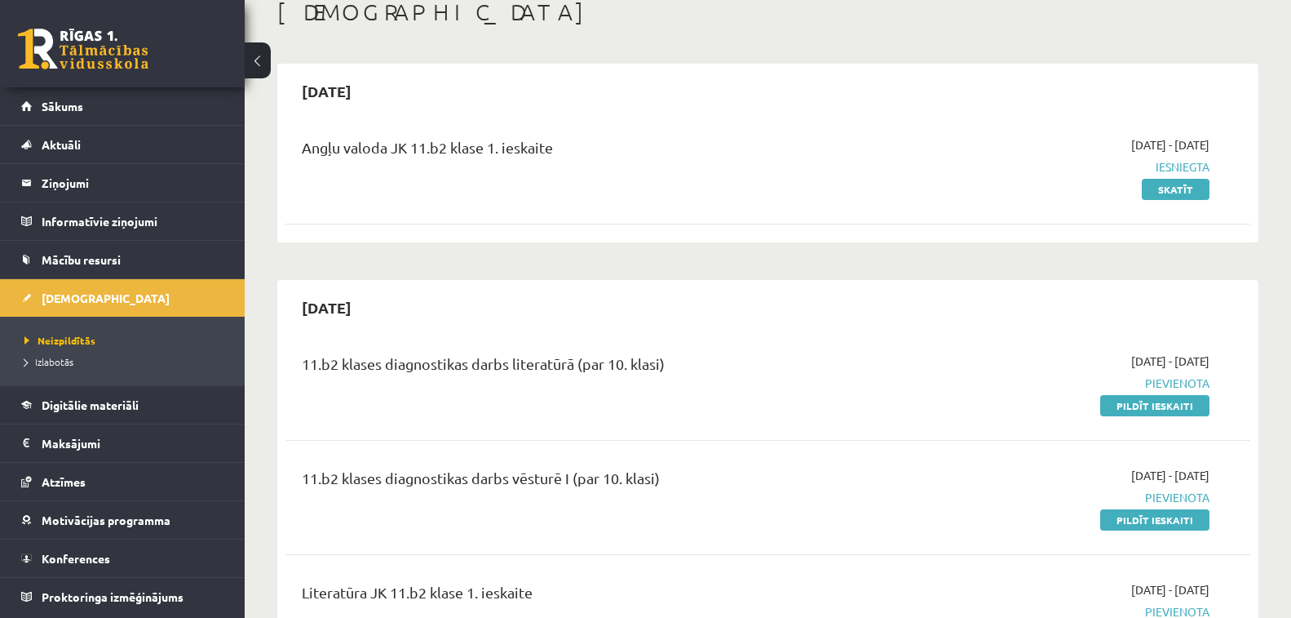
scroll to position [82, 0]
